Goal: Find specific page/section: Find specific page/section

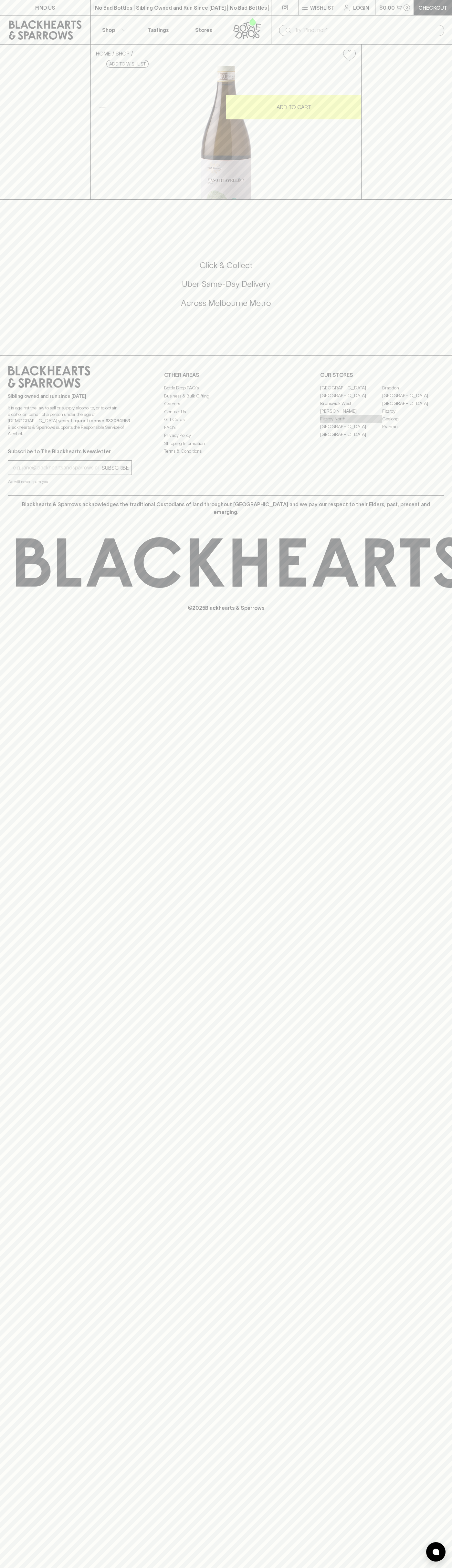
click at [351, 422] on link "Fitzroy North" at bounding box center [351, 419] width 62 height 8
click at [450, 1105] on div "FIND US | No Bad Bottles | Sibling Owned and Run Since [DATE] | No Bad Bottles …" at bounding box center [226, 784] width 452 height 1568
click at [172, 1567] on html "FIND US | No Bad Bottles | Sibling Owned and Run Since [DATE] | No Bad Bottles …" at bounding box center [226, 784] width 452 height 1568
click at [9, 773] on div "FIND US | No Bad Bottles | Sibling Owned and Run Since [DATE] | No Bad Bottles …" at bounding box center [226, 784] width 452 height 1568
